Goal: Information Seeking & Learning: Learn about a topic

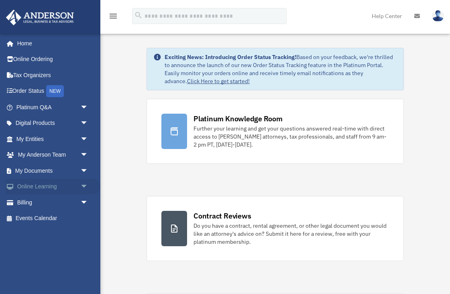
click at [39, 186] on link "Online Learning arrow_drop_down" at bounding box center [53, 187] width 95 height 16
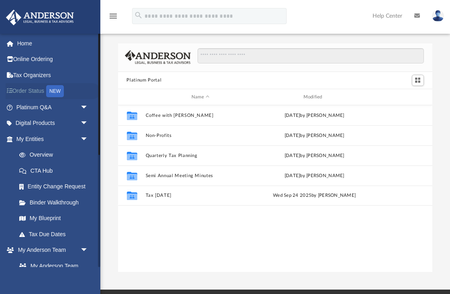
click at [26, 90] on link "Order Status NEW" at bounding box center [53, 91] width 95 height 16
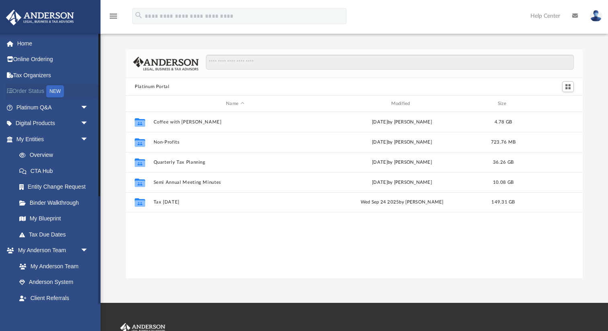
scroll to position [182, 456]
click at [85, 106] on span "arrow_drop_down" at bounding box center [88, 107] width 16 height 16
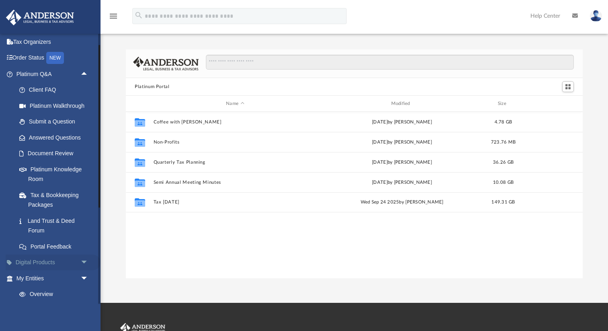
scroll to position [31, 0]
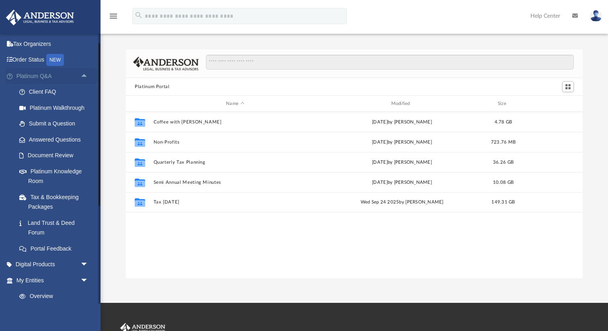
click at [84, 73] on span "arrow_drop_up" at bounding box center [88, 76] width 16 height 16
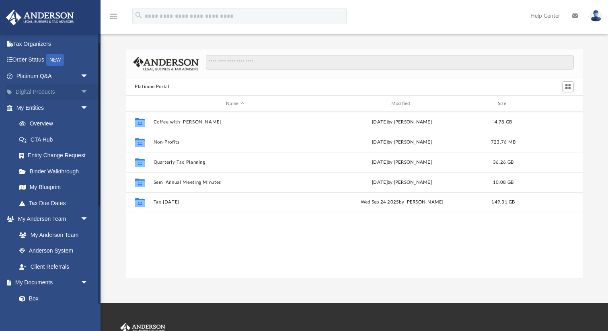
click at [84, 91] on span "arrow_drop_down" at bounding box center [88, 92] width 16 height 16
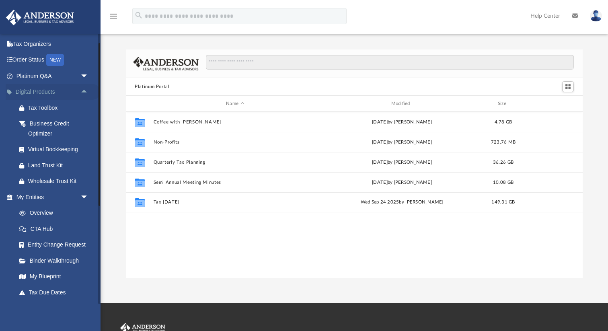
click at [84, 92] on span "arrow_drop_up" at bounding box center [88, 92] width 16 height 16
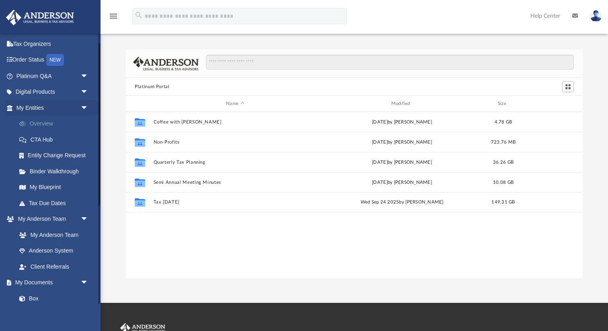
click at [46, 123] on link "Overview" at bounding box center [55, 124] width 89 height 16
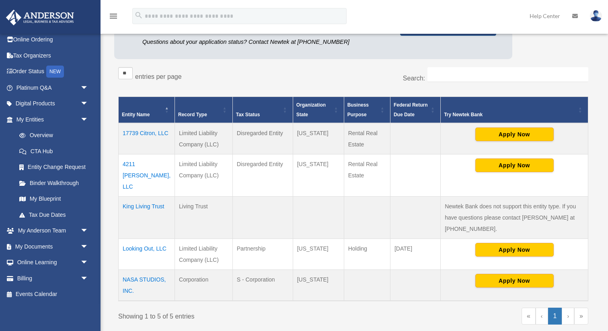
scroll to position [106, 0]
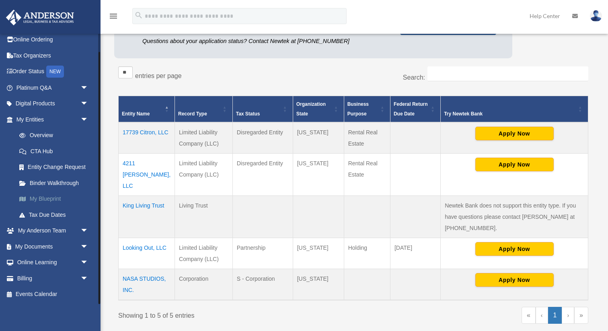
click at [45, 197] on link "My Blueprint" at bounding box center [55, 199] width 89 height 16
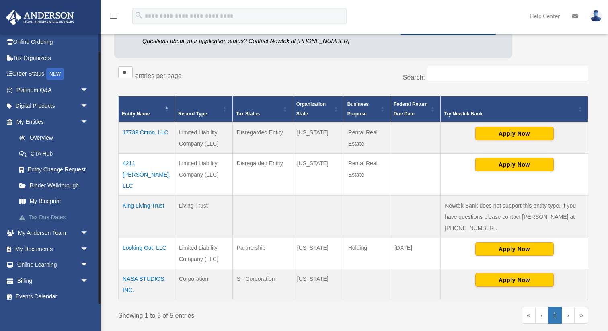
scroll to position [20, 0]
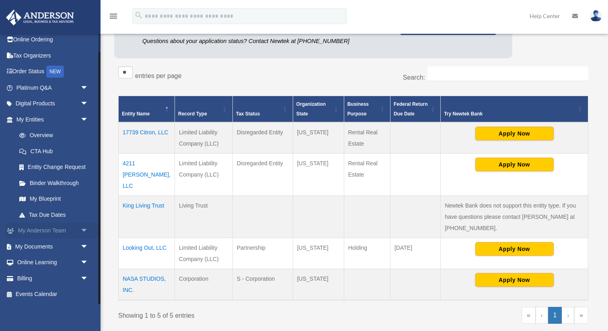
click at [86, 229] on span "arrow_drop_down" at bounding box center [88, 231] width 16 height 16
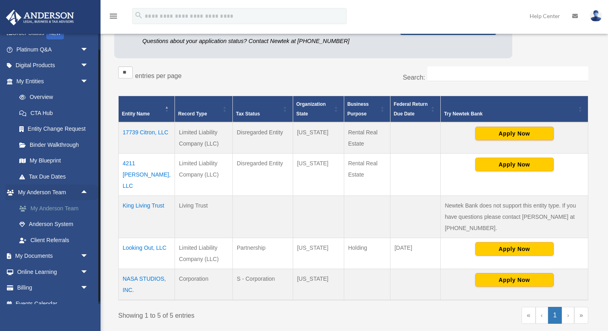
scroll to position [67, 0]
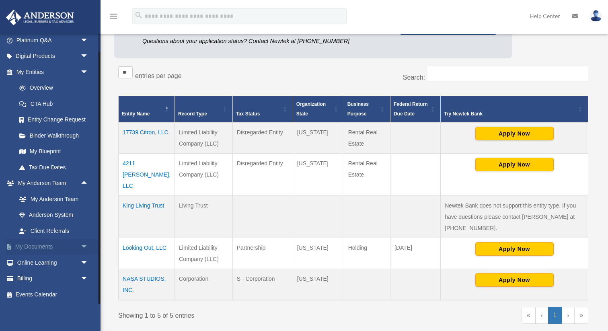
click at [83, 246] on span "arrow_drop_down" at bounding box center [88, 247] width 16 height 16
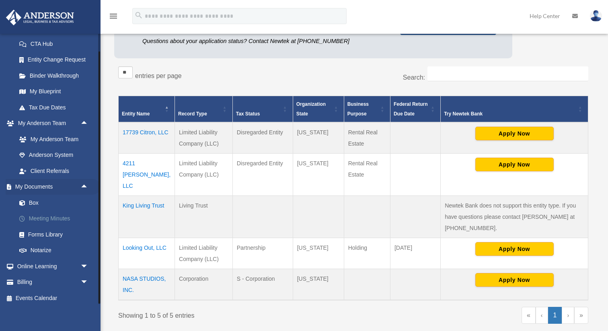
scroll to position [131, 0]
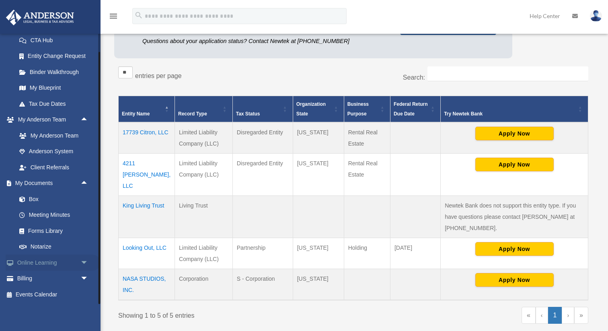
click at [86, 260] on span "arrow_drop_down" at bounding box center [88, 262] width 16 height 16
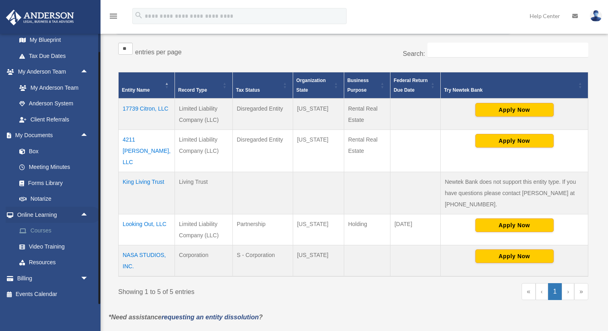
scroll to position [130, 0]
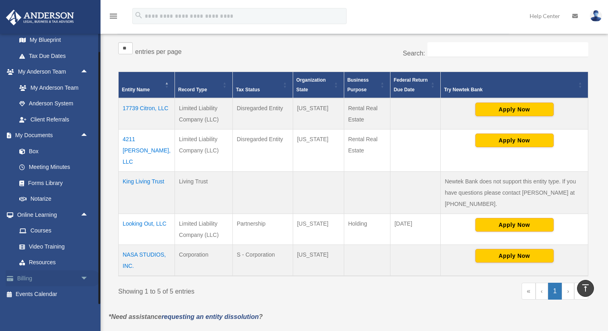
click at [84, 276] on span "arrow_drop_down" at bounding box center [88, 278] width 16 height 16
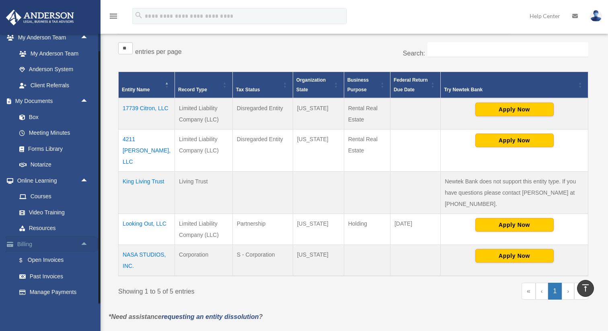
scroll to position [217, 0]
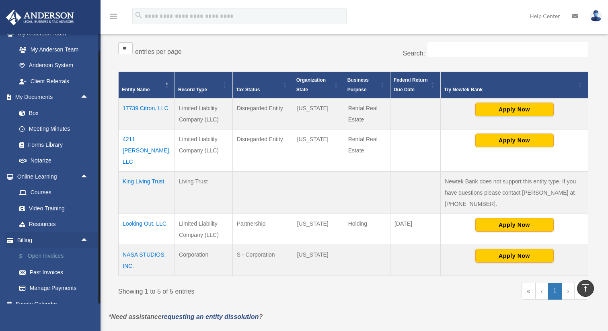
click at [59, 258] on link "$ Open Invoices" at bounding box center [55, 256] width 89 height 16
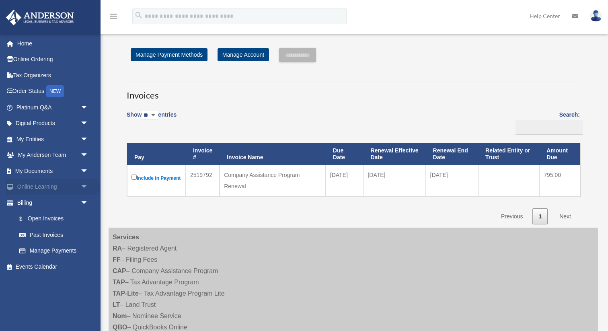
click at [27, 183] on link "Online Learning arrow_drop_down" at bounding box center [53, 187] width 95 height 16
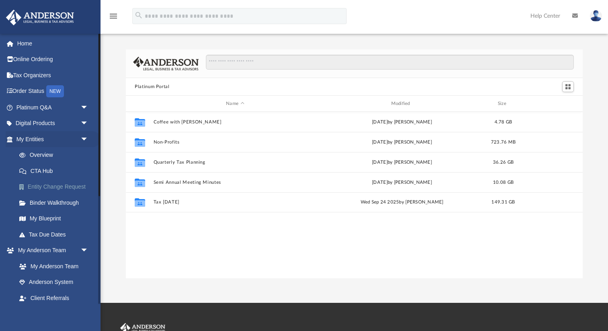
scroll to position [182, 456]
click at [43, 250] on link "My [PERSON_NAME] Team arrow_drop_down" at bounding box center [53, 250] width 95 height 16
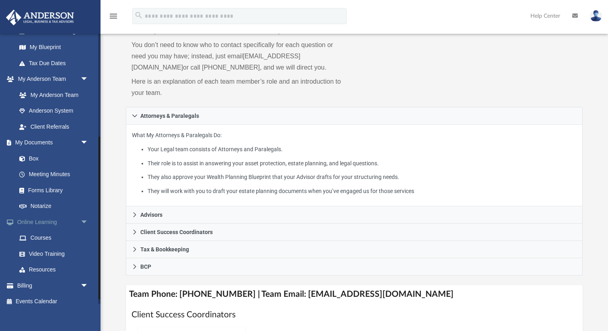
scroll to position [171, 0]
click at [47, 239] on link "Courses" at bounding box center [55, 238] width 89 height 16
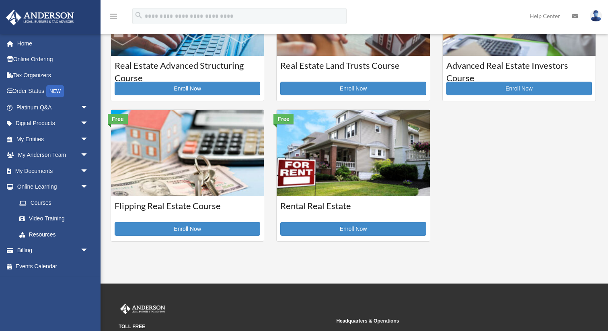
scroll to position [321, 0]
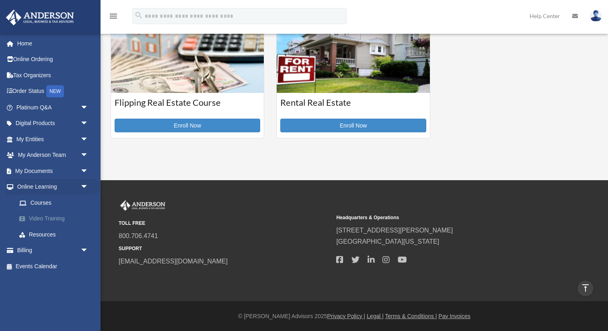
click at [56, 219] on link "Video Training" at bounding box center [55, 219] width 89 height 16
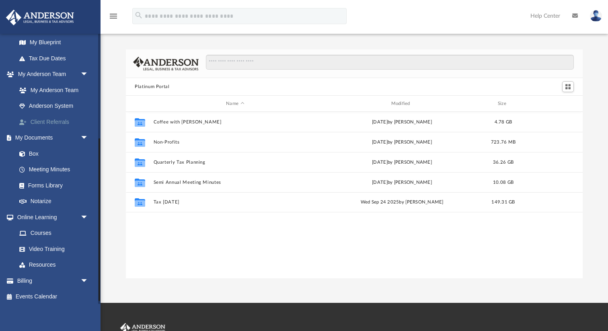
scroll to position [178, 0]
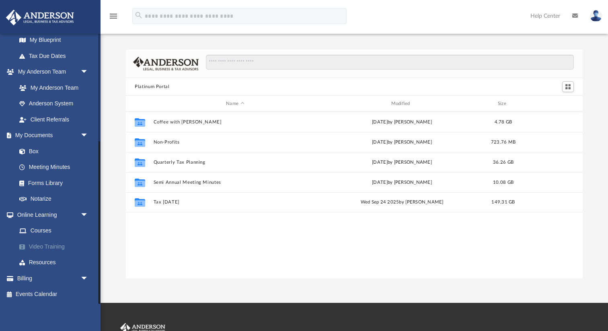
click at [49, 246] on link "Video Training" at bounding box center [55, 246] width 89 height 16
click at [45, 263] on link "Resources" at bounding box center [55, 262] width 89 height 16
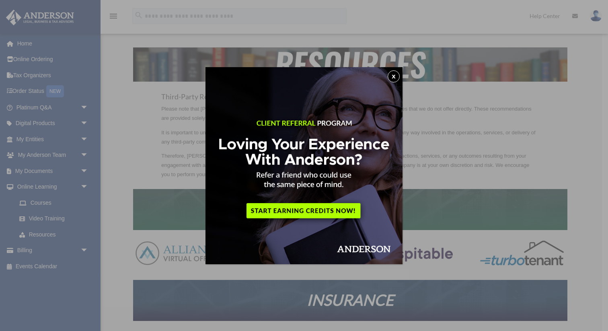
click at [395, 75] on button "x" at bounding box center [393, 76] width 12 height 12
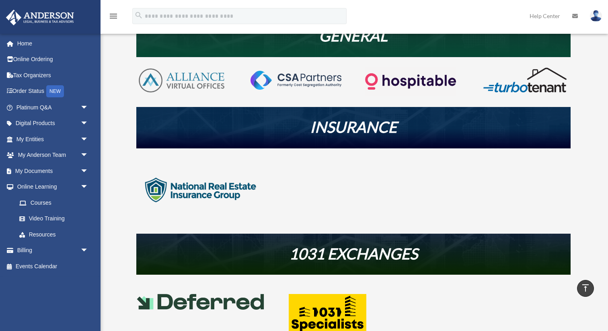
scroll to position [176, 0]
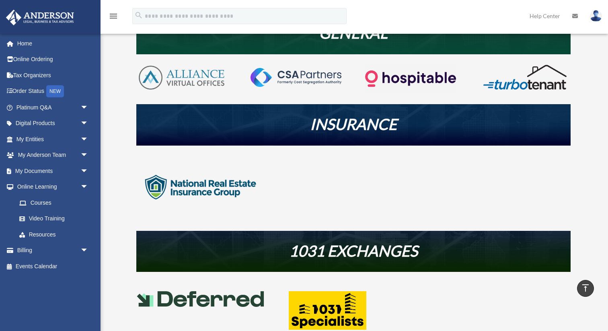
click at [530, 82] on img at bounding box center [524, 77] width 90 height 27
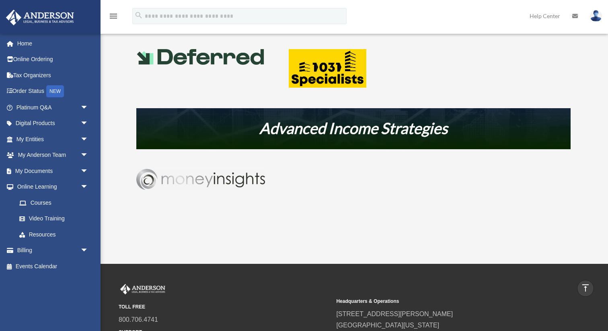
scroll to position [418, 0]
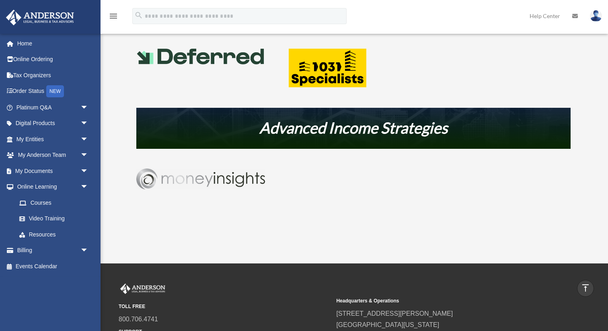
click at [202, 179] on img at bounding box center [200, 178] width 129 height 21
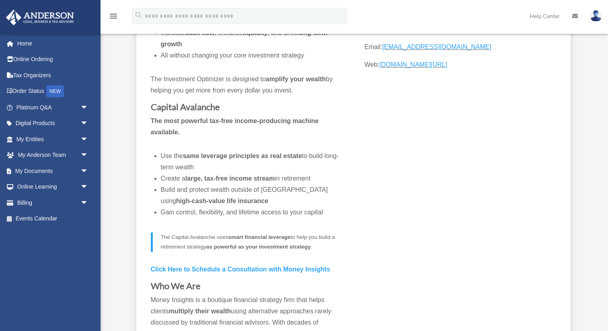
scroll to position [243, 0]
click at [46, 186] on link "Online Learning arrow_drop_down" at bounding box center [53, 187] width 95 height 16
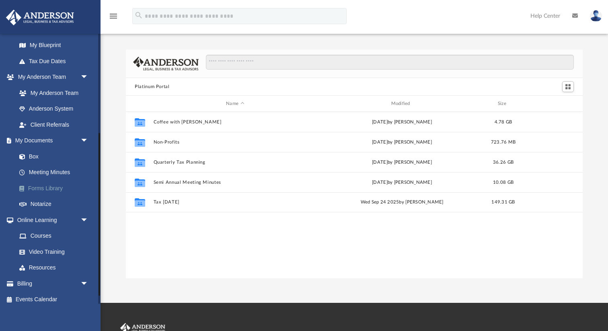
scroll to position [178, 0]
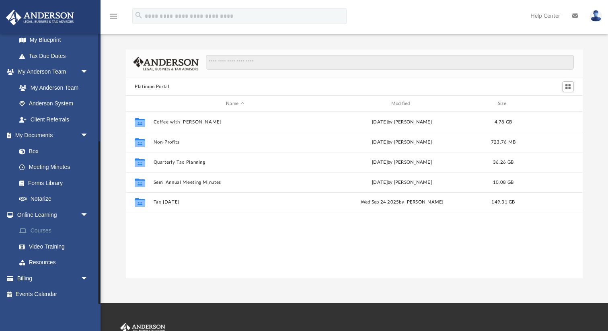
click at [47, 230] on link "Courses" at bounding box center [55, 231] width 89 height 16
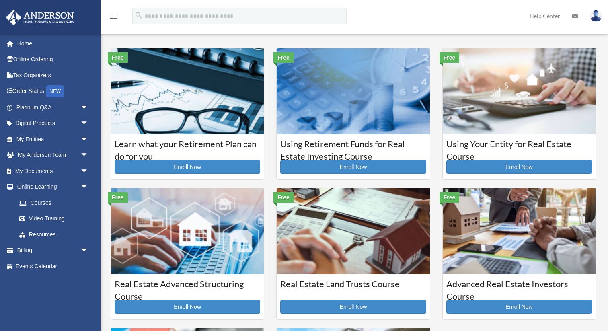
scroll to position [0, 0]
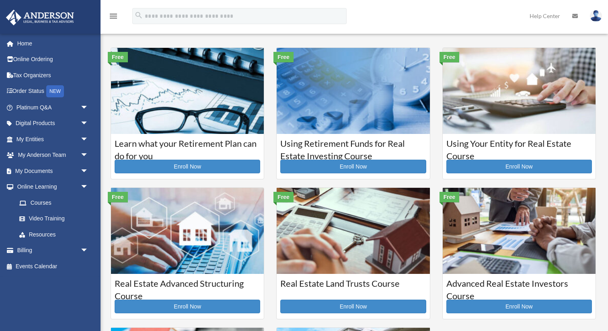
click at [191, 229] on img at bounding box center [187, 231] width 153 height 86
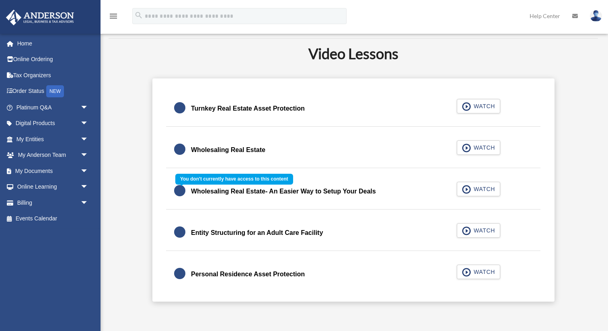
scroll to position [191, 0]
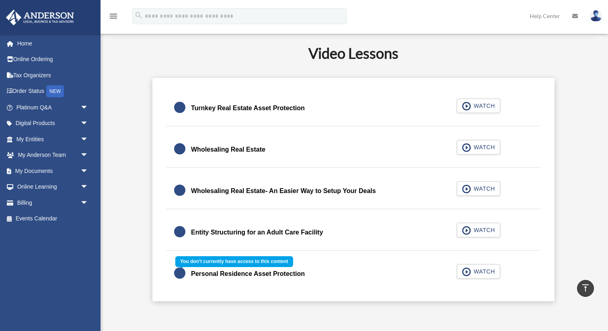
click at [481, 271] on div "Personal Residence Asset Protection WATCH" at bounding box center [353, 273] width 394 height 35
click at [466, 271] on div "Personal Residence Asset Protection WATCH" at bounding box center [353, 273] width 394 height 35
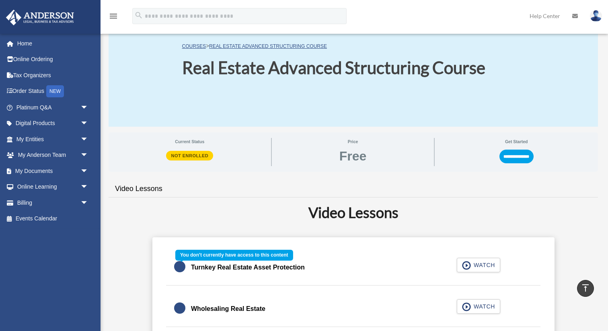
scroll to position [31, 0]
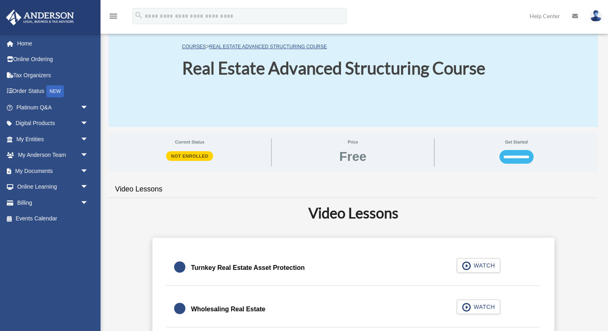
click at [509, 155] on input "**********" at bounding box center [516, 157] width 34 height 14
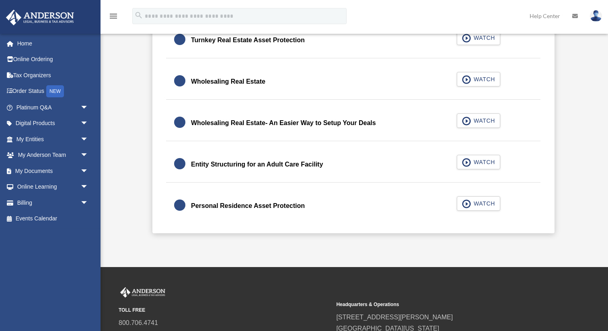
scroll to position [227, 0]
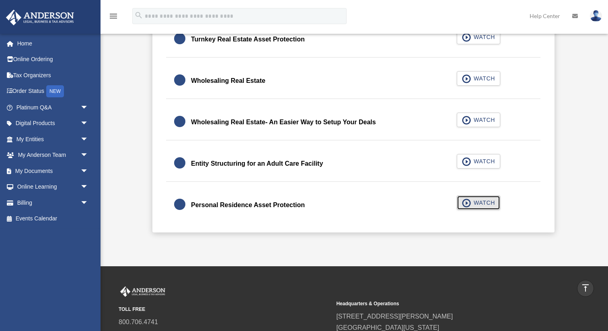
click at [483, 203] on span "WATCH" at bounding box center [483, 202] width 24 height 8
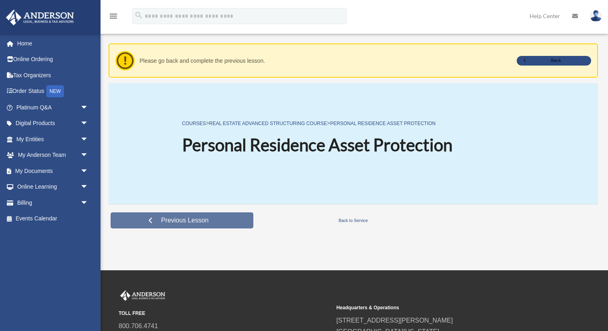
click at [198, 221] on span "Previous Lesson" at bounding box center [184, 220] width 60 height 8
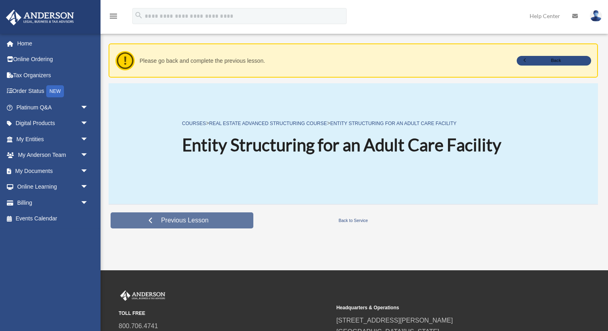
click at [193, 222] on span "Previous Lesson" at bounding box center [184, 220] width 60 height 8
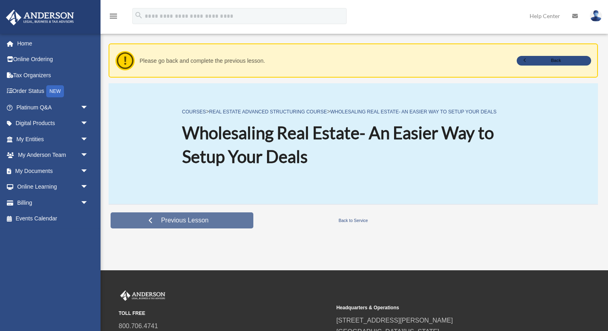
click at [176, 221] on span "Previous Lesson" at bounding box center [184, 220] width 60 height 8
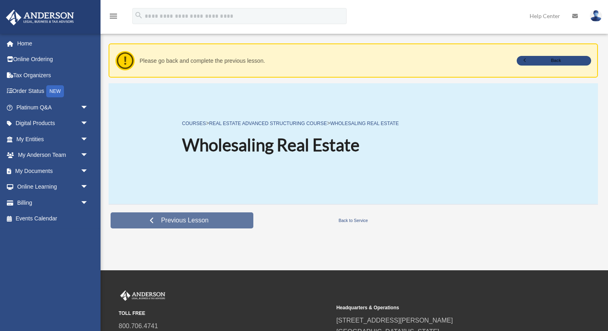
click at [176, 221] on span "Previous Lesson" at bounding box center [184, 220] width 60 height 8
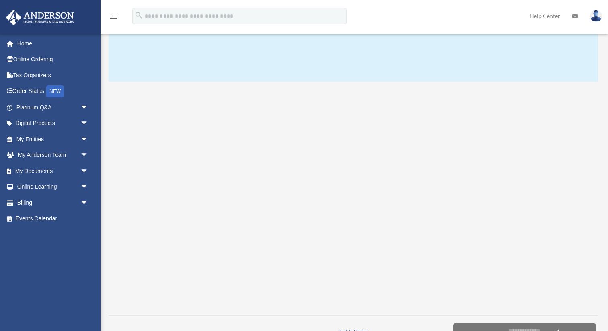
scroll to position [86, 0]
